Goal: Information Seeking & Learning: Learn about a topic

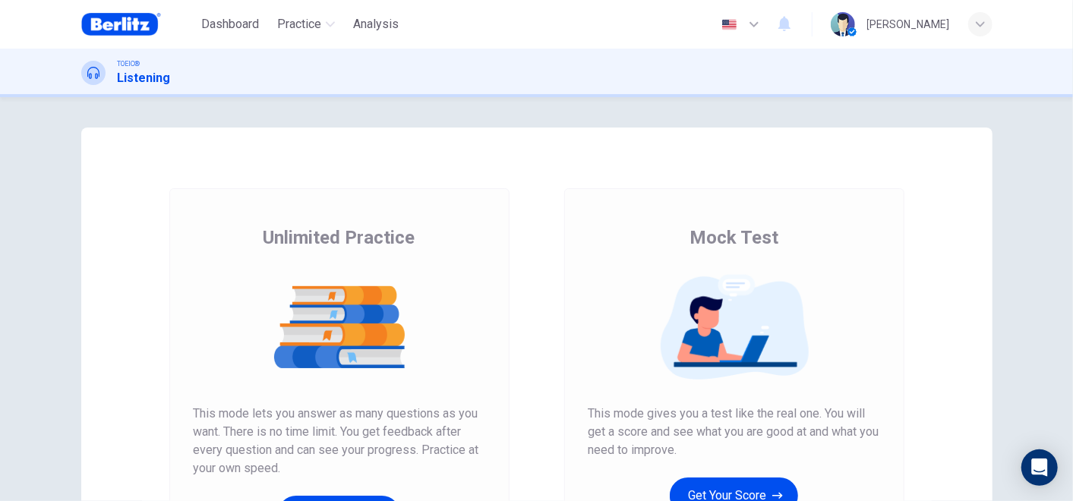
scroll to position [232, 0]
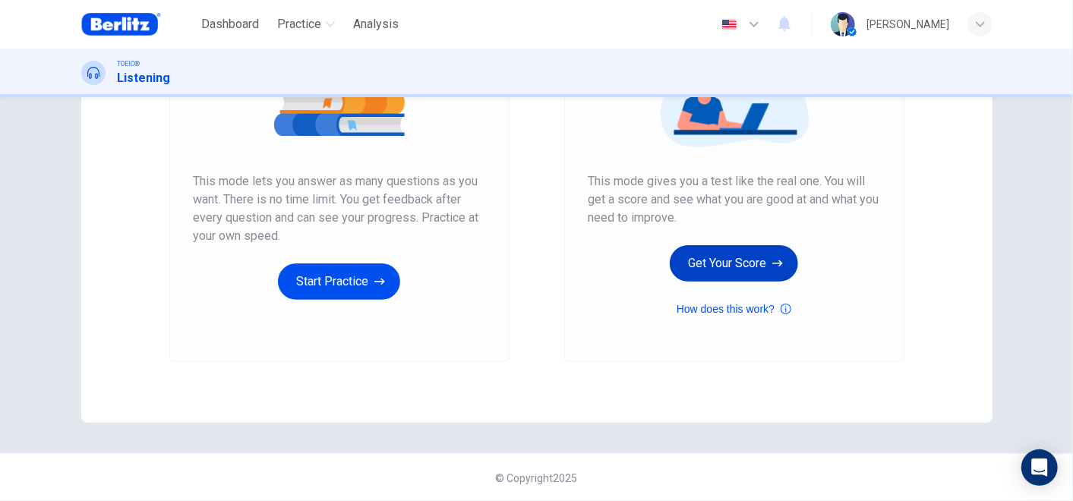
click at [707, 265] on button "Get Your Score" at bounding box center [734, 263] width 128 height 36
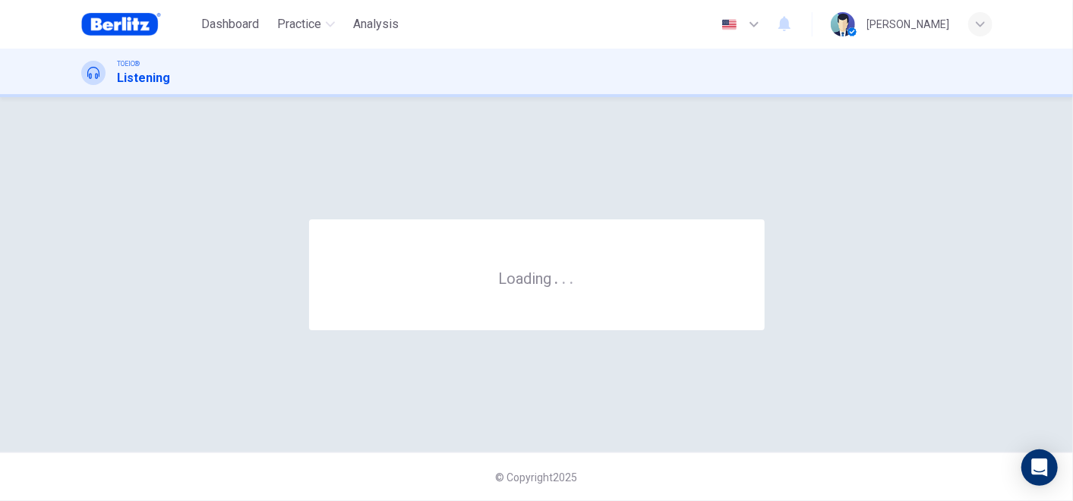
scroll to position [0, 0]
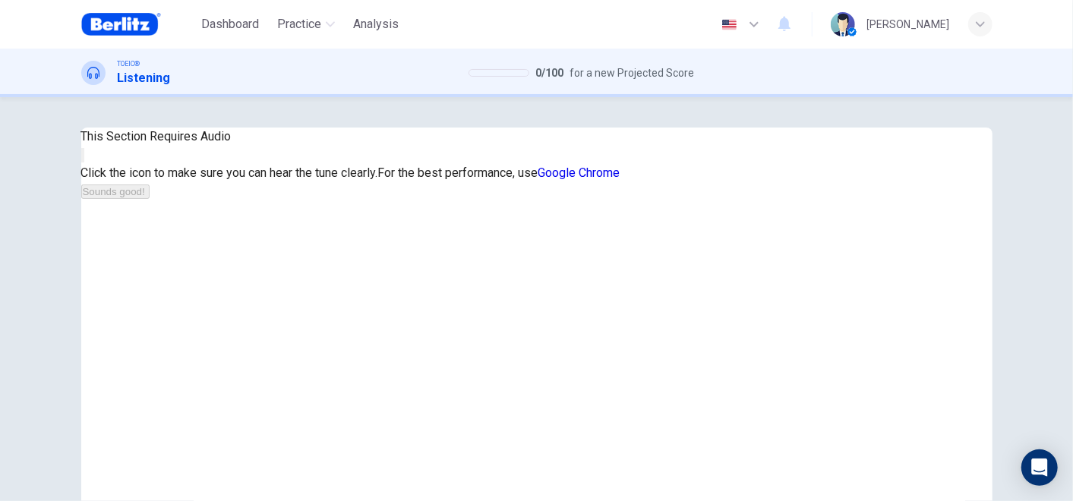
click at [84, 162] on button "button" at bounding box center [82, 155] width 3 height 14
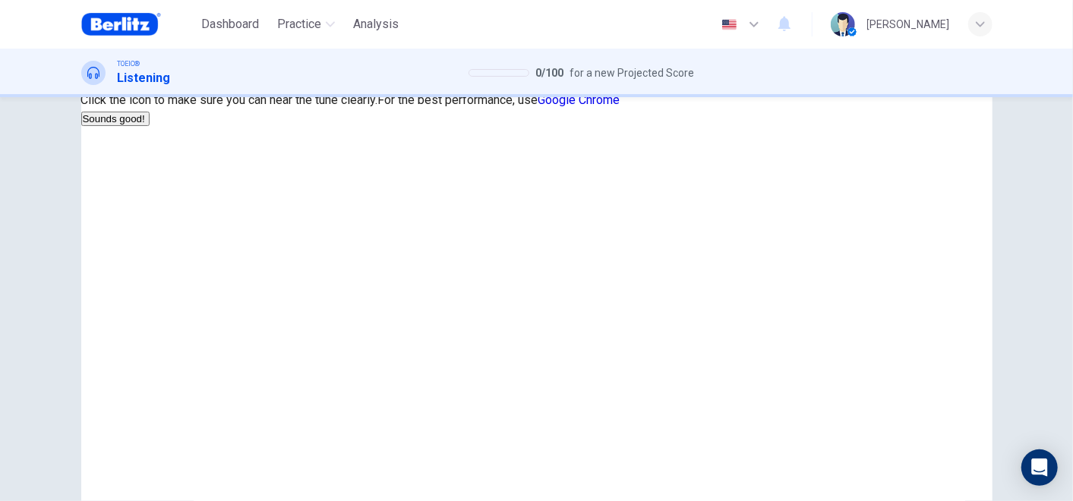
scroll to position [169, 0]
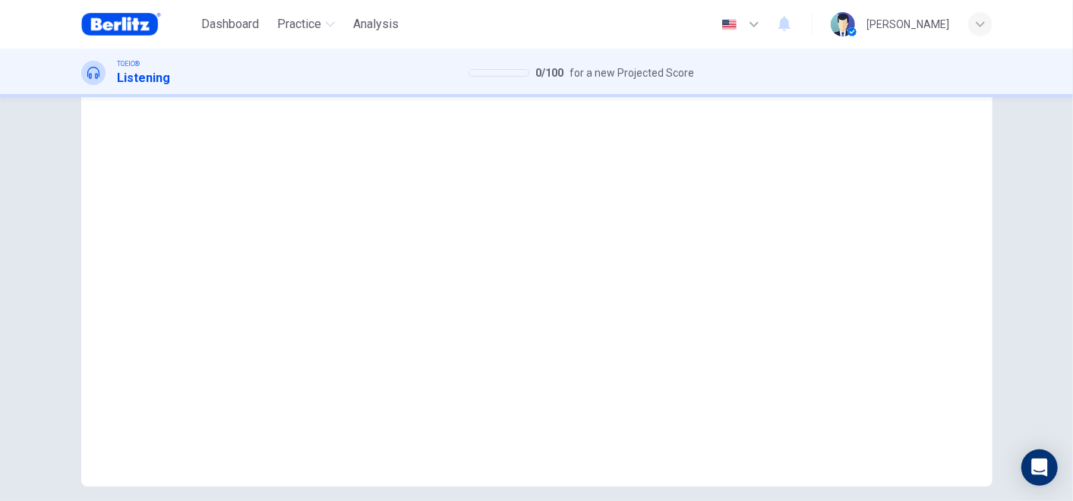
click at [150, 30] on button "Sounds good!" at bounding box center [115, 23] width 68 height 14
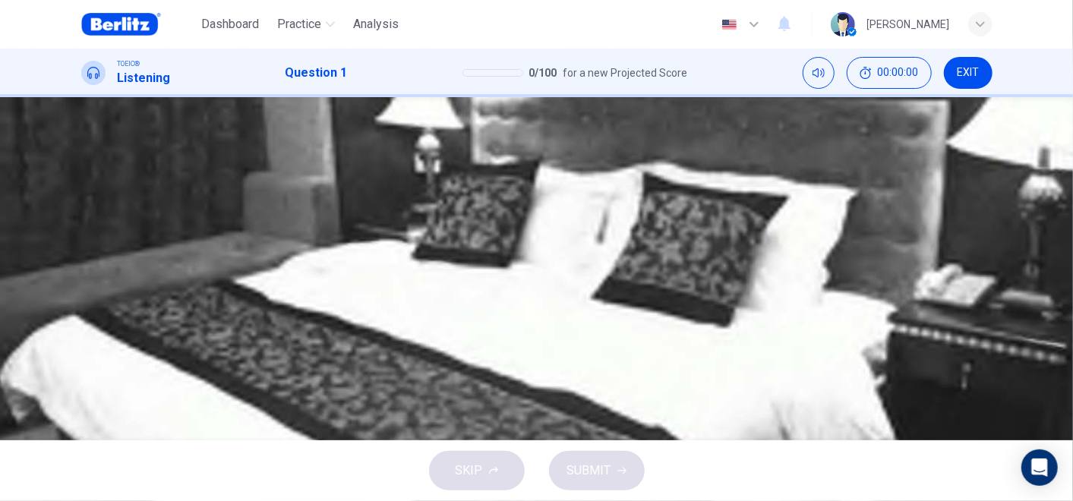
scroll to position [0, 0]
click at [74, 273] on div "1. Listen to the audio clip, then [PERSON_NAME] your answer. Listen to the audi…" at bounding box center [537, 291] width 960 height 326
click at [83, 345] on icon "button" at bounding box center [83, 345] width 0 height 0
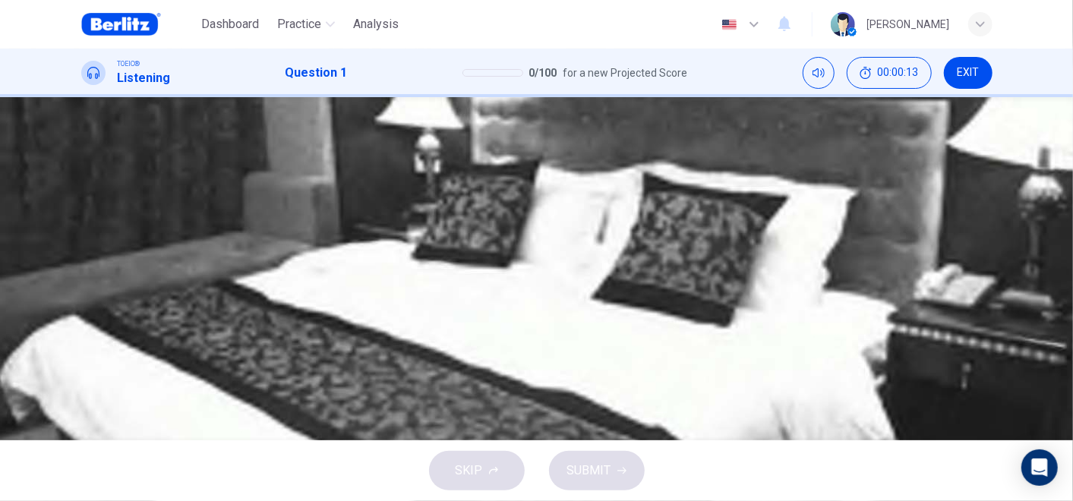
click at [510, 276] on button "C" at bounding box center [536, 257] width 911 height 38
click at [607, 474] on span "SUBMIT" at bounding box center [589, 470] width 44 height 21
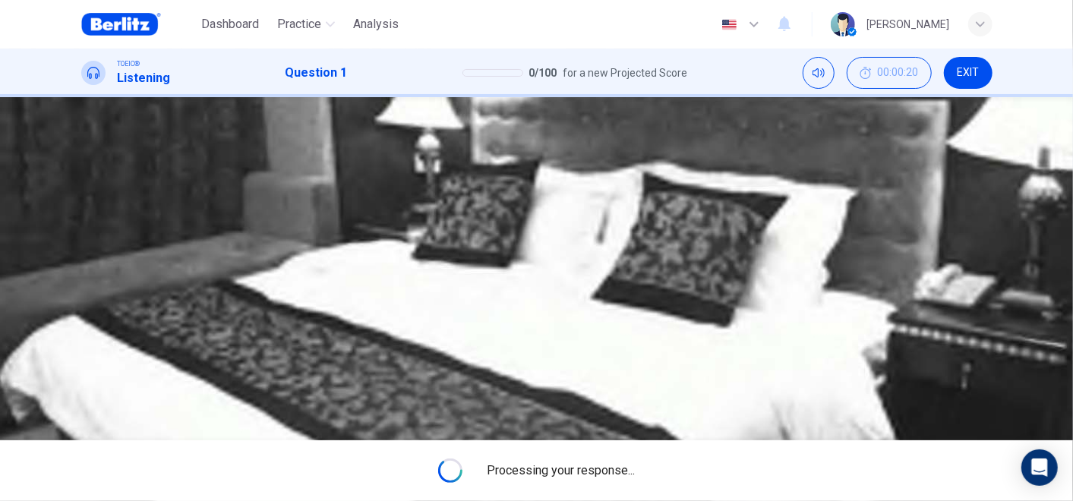
type input "**"
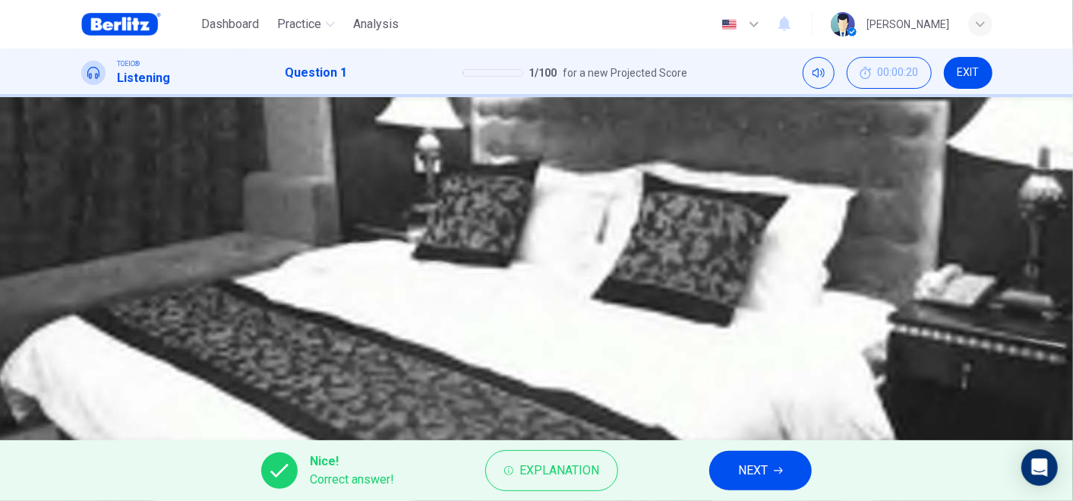
click at [757, 477] on span "NEXT" at bounding box center [753, 470] width 30 height 21
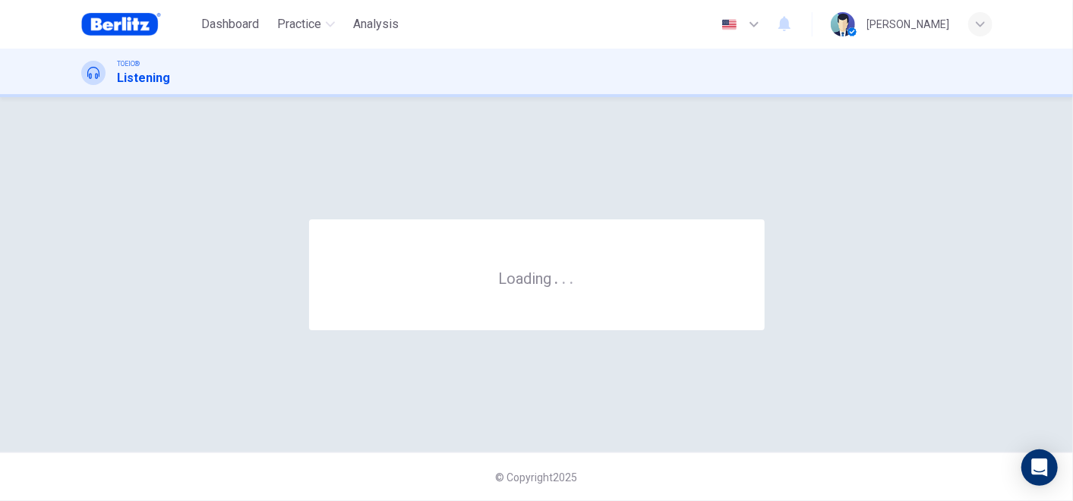
scroll to position [0, 0]
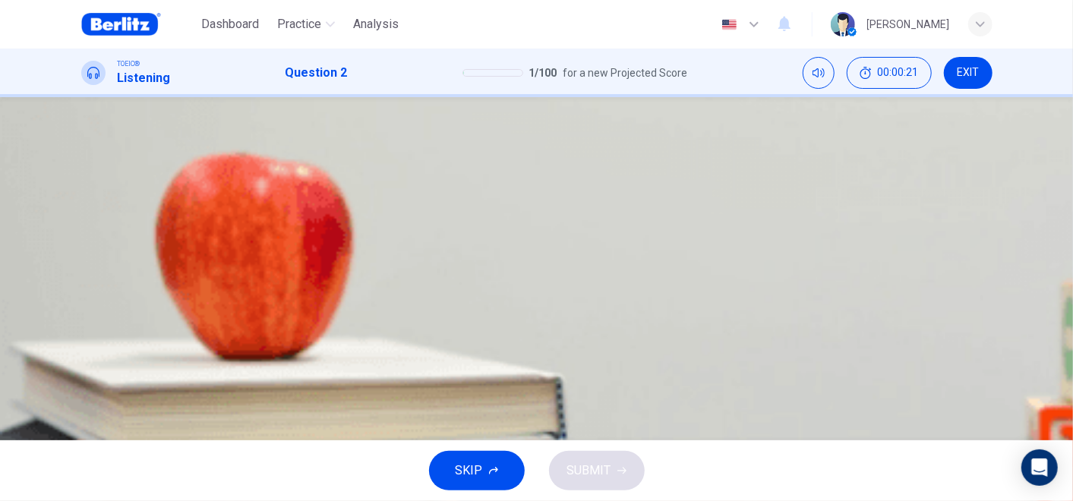
click at [84, 341] on button "button" at bounding box center [82, 348] width 3 height 14
click at [328, 184] on span "Listen to the audio clip, then mark your answer." at bounding box center [204, 191] width 247 height 14
click at [112, 245] on div "B" at bounding box center [100, 257] width 24 height 24
click at [112, 288] on div "C" at bounding box center [100, 295] width 24 height 24
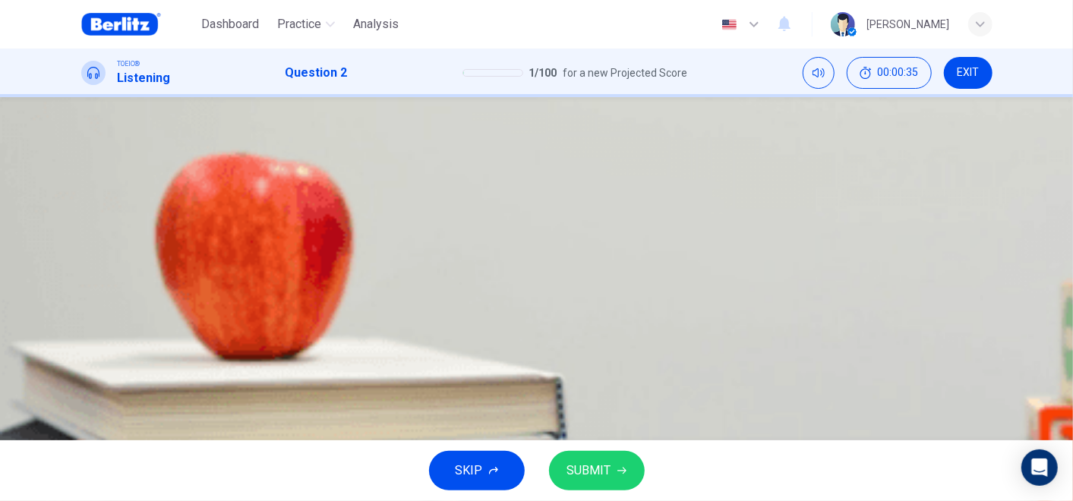
click at [585, 462] on span "SUBMIT" at bounding box center [589, 470] width 44 height 21
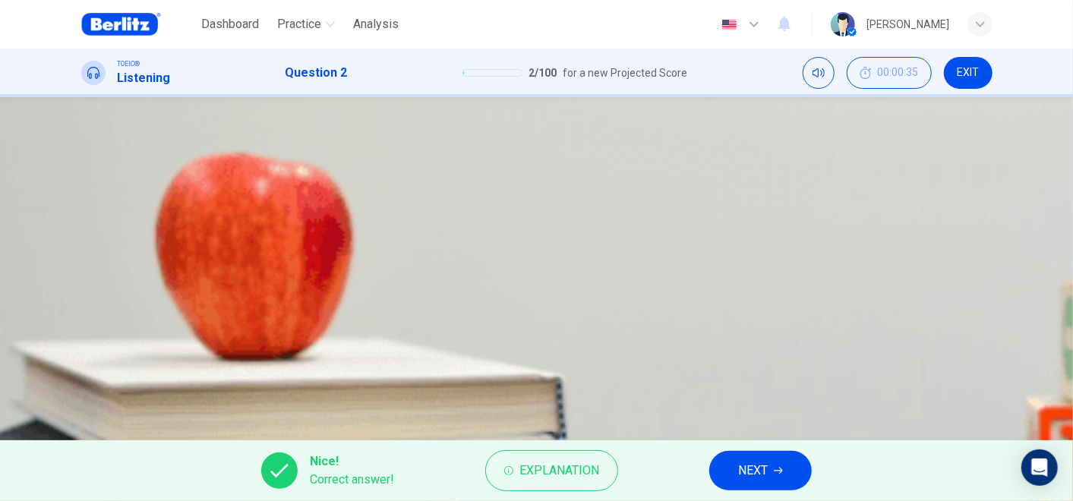
type input "*"
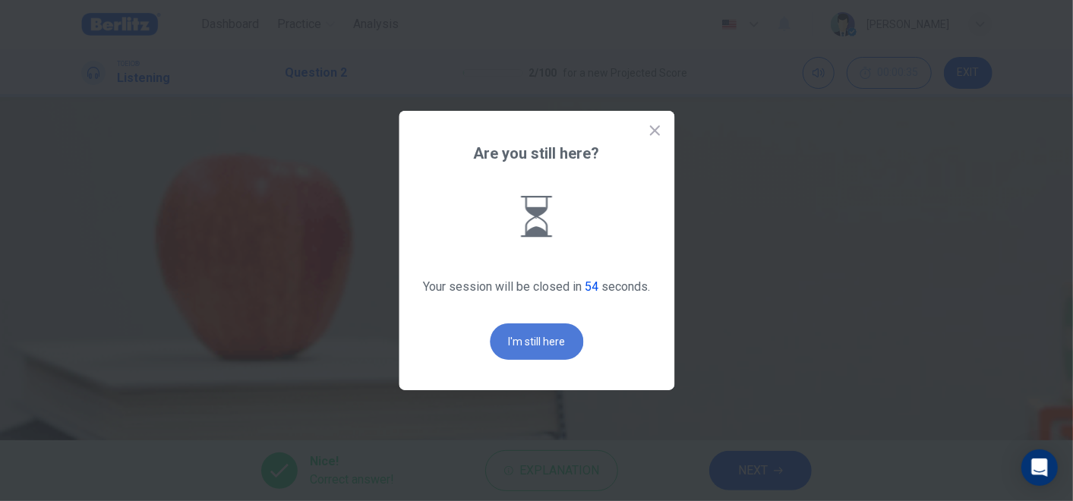
click at [512, 342] on button "I'm still here" at bounding box center [536, 341] width 93 height 36
